Goal: Transaction & Acquisition: Purchase product/service

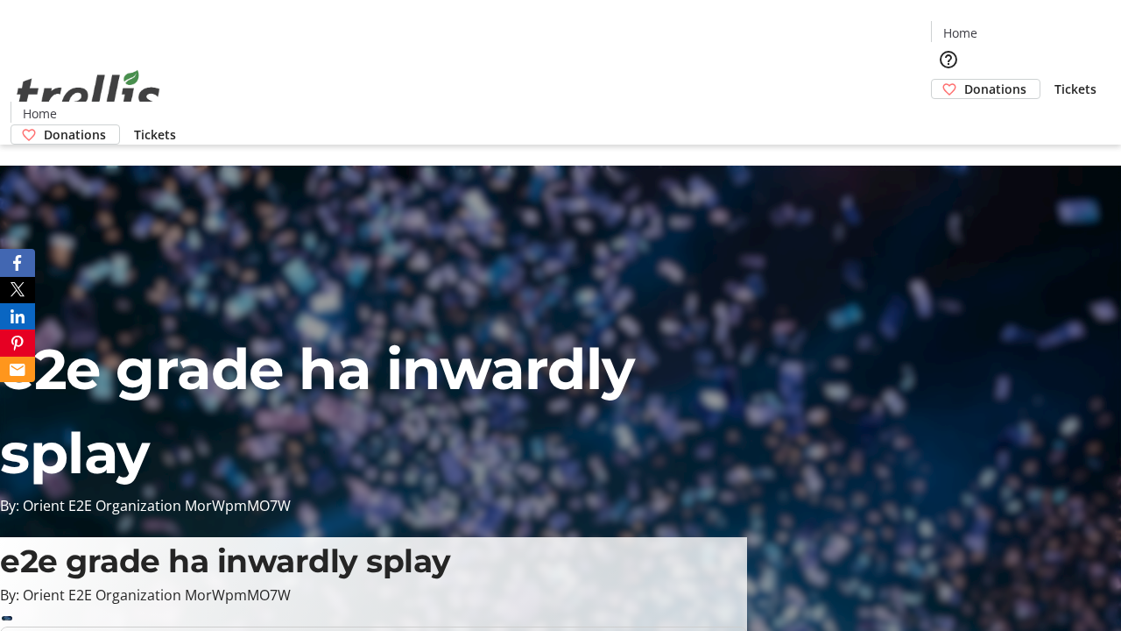
click at [965, 80] on span "Donations" at bounding box center [996, 89] width 62 height 18
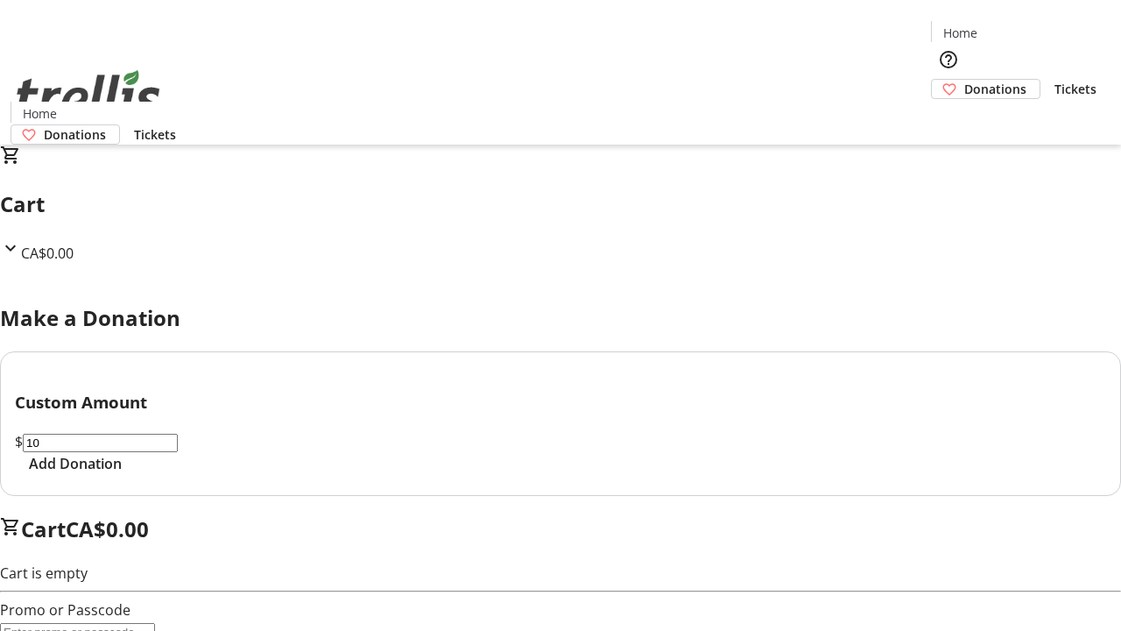
click at [122, 474] on span "Add Donation" at bounding box center [75, 463] width 93 height 21
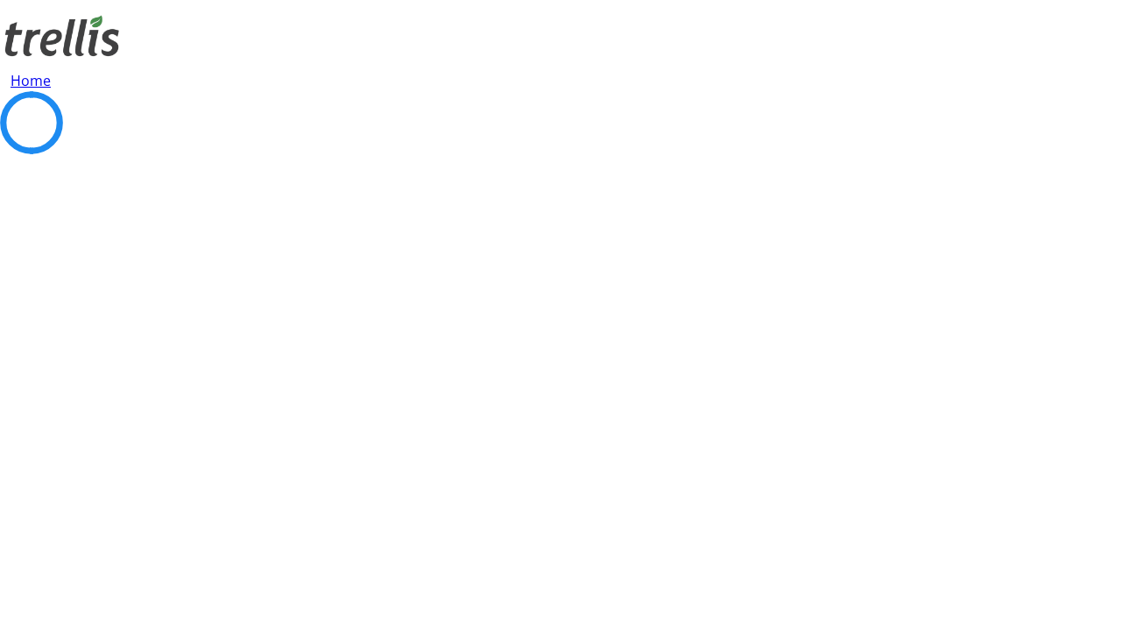
select select "CA"
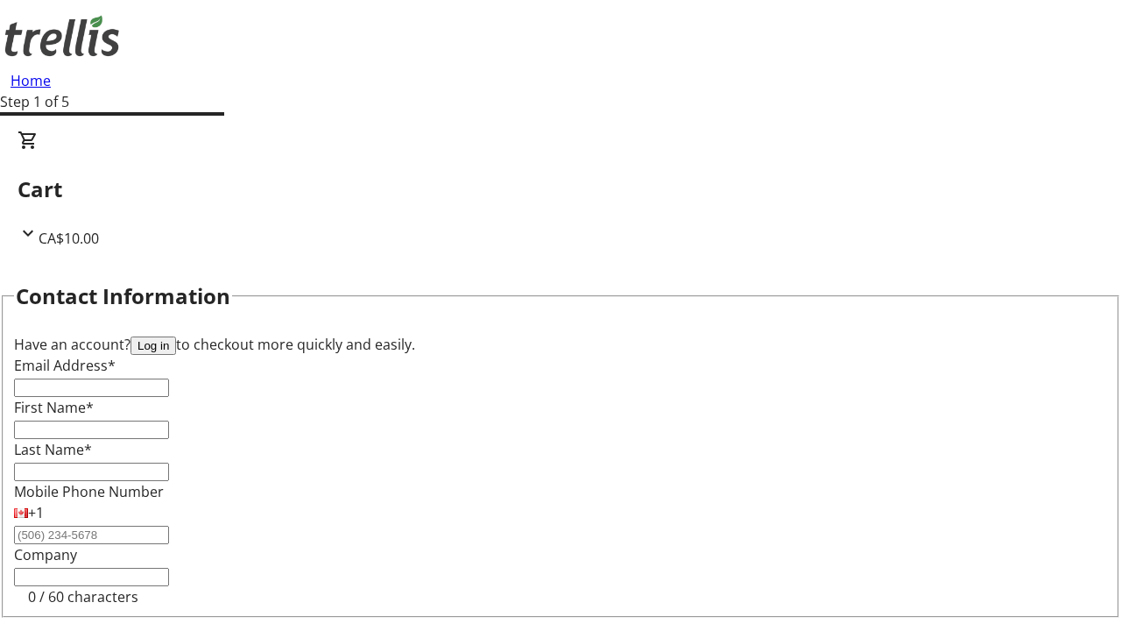
click at [176, 336] on button "Log in" at bounding box center [154, 345] width 46 height 18
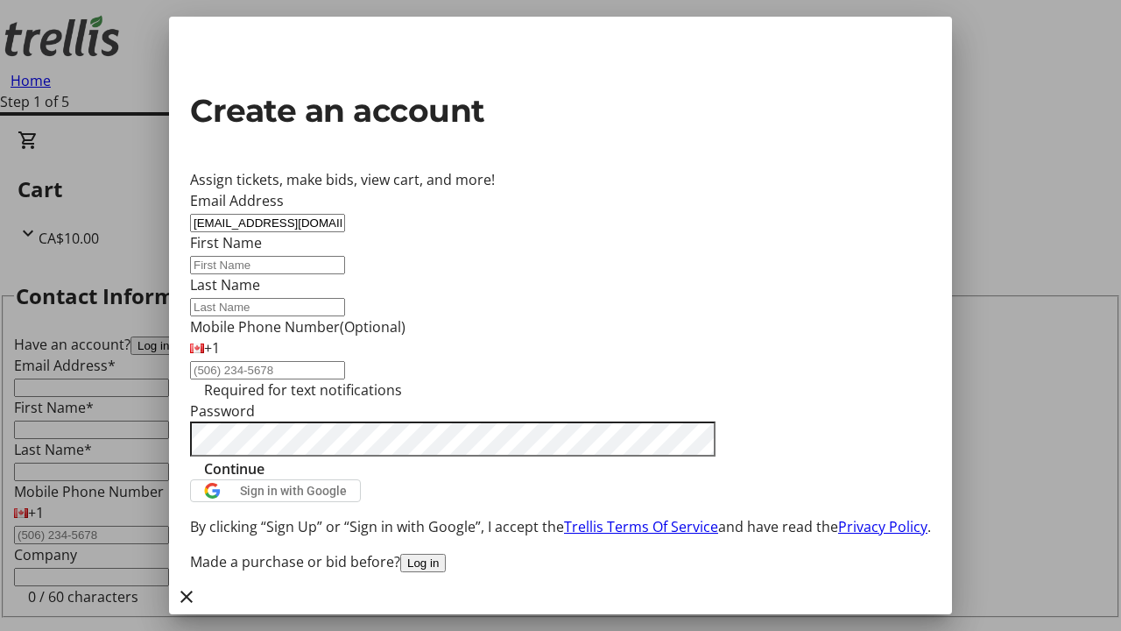
type input "[EMAIL_ADDRESS][DOMAIN_NAME]"
type input "Major"
type input "[PERSON_NAME]"
click at [265, 479] on span "Continue" at bounding box center [234, 468] width 60 height 21
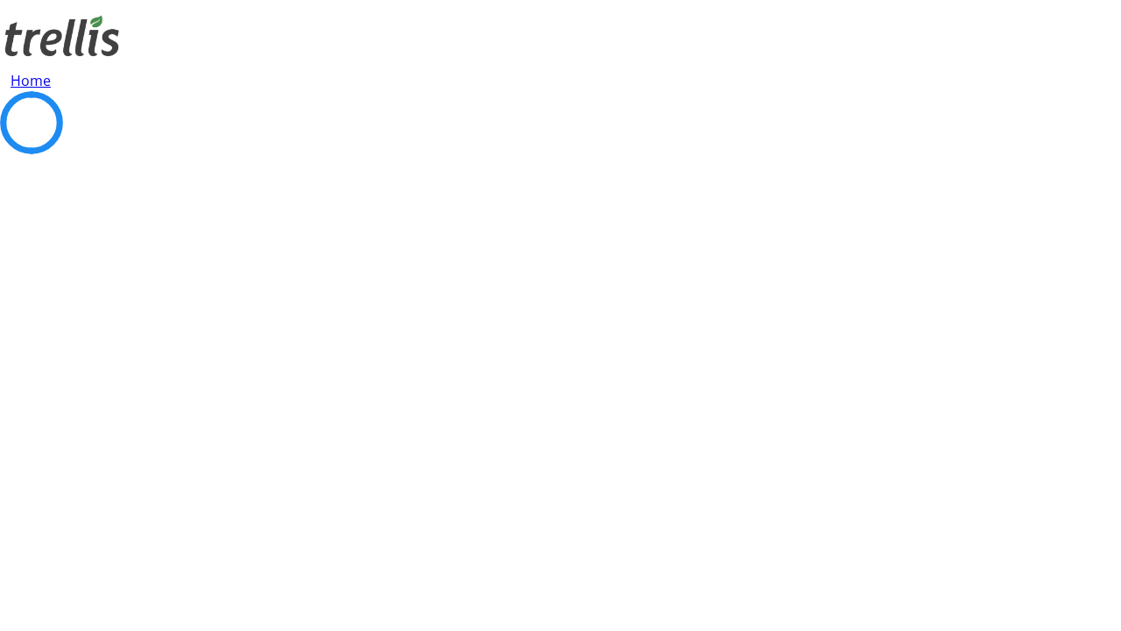
scroll to position [235, 0]
select select "BC"
select select "CA"
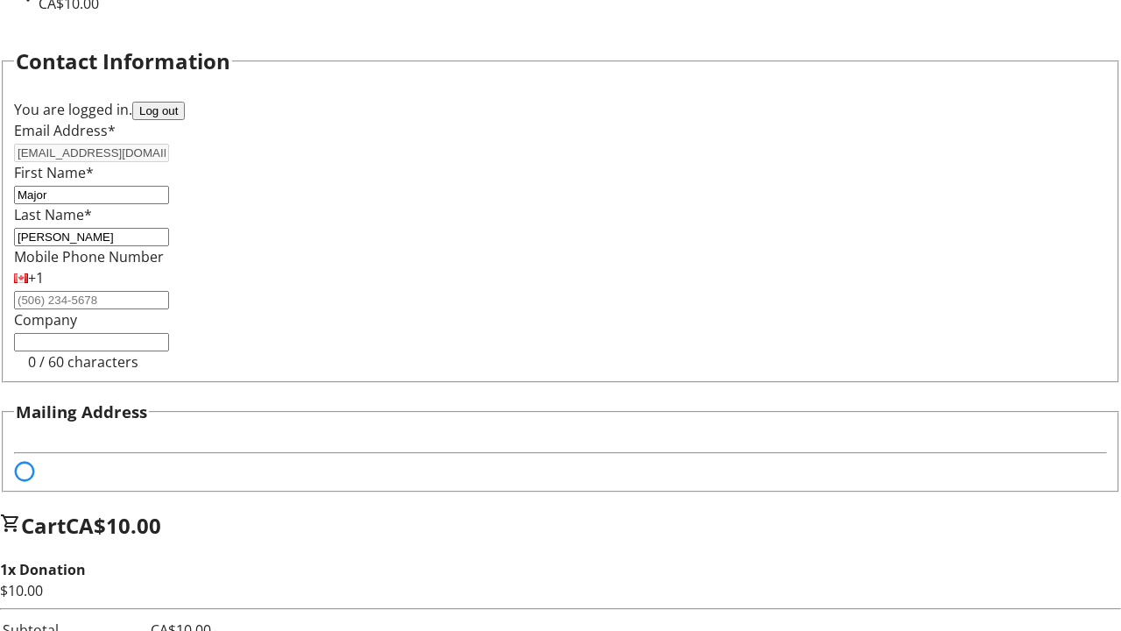
select select "BC"
select select "CA"
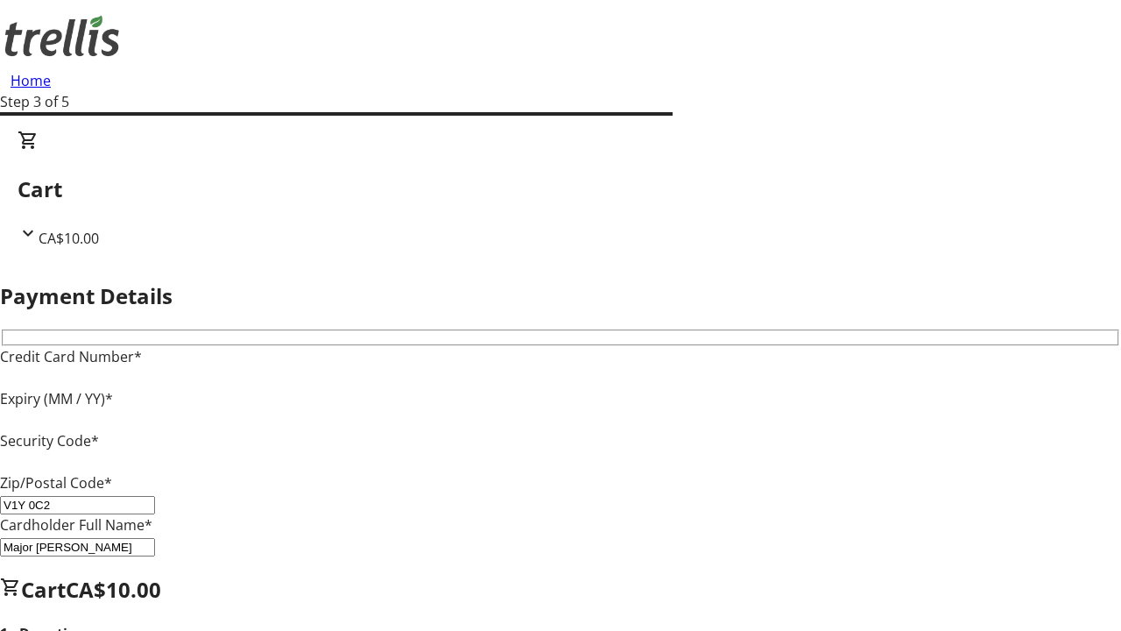
type input "V1Y 0C2"
